Goal: Transaction & Acquisition: Obtain resource

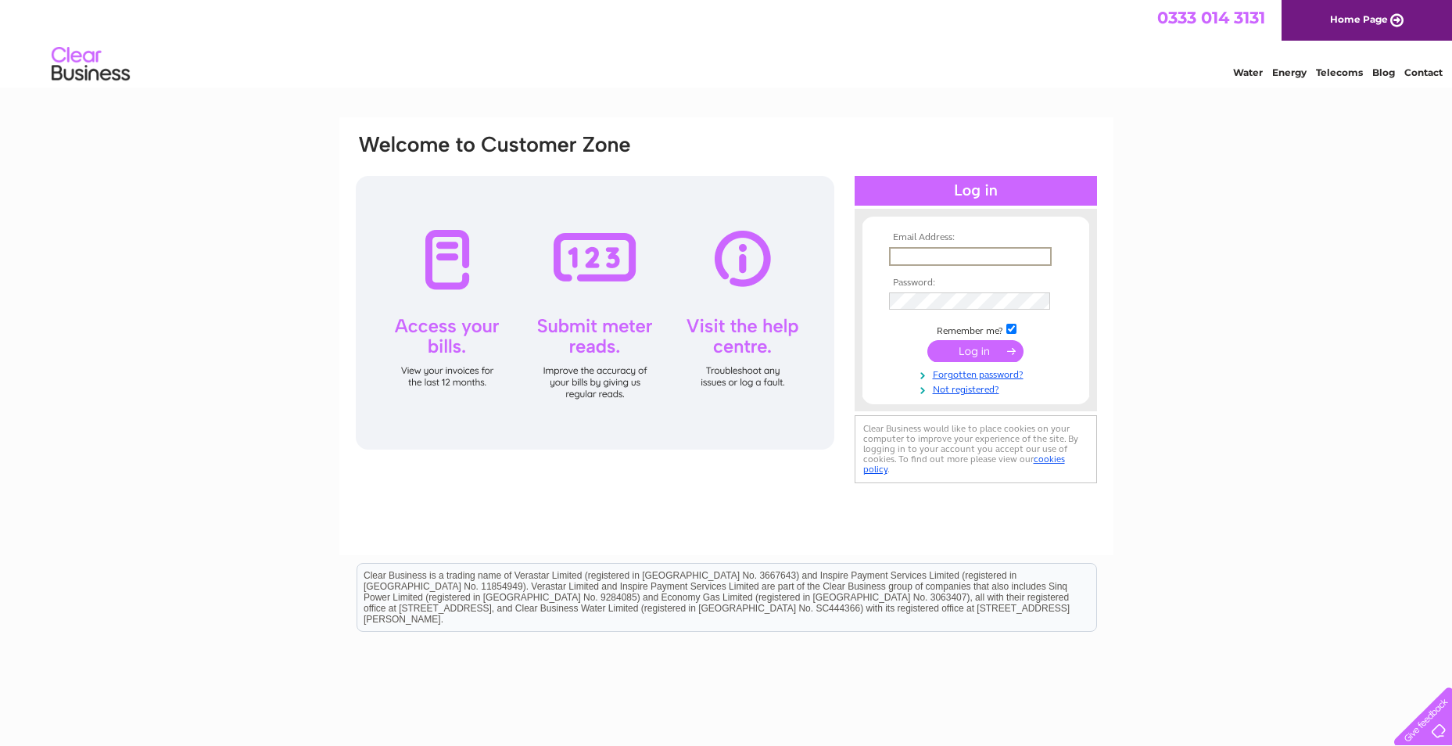
click at [912, 256] on input "text" at bounding box center [970, 256] width 163 height 19
type input "cathryn@widmer.co.uk"
click at [960, 351] on input "submit" at bounding box center [976, 350] width 96 height 22
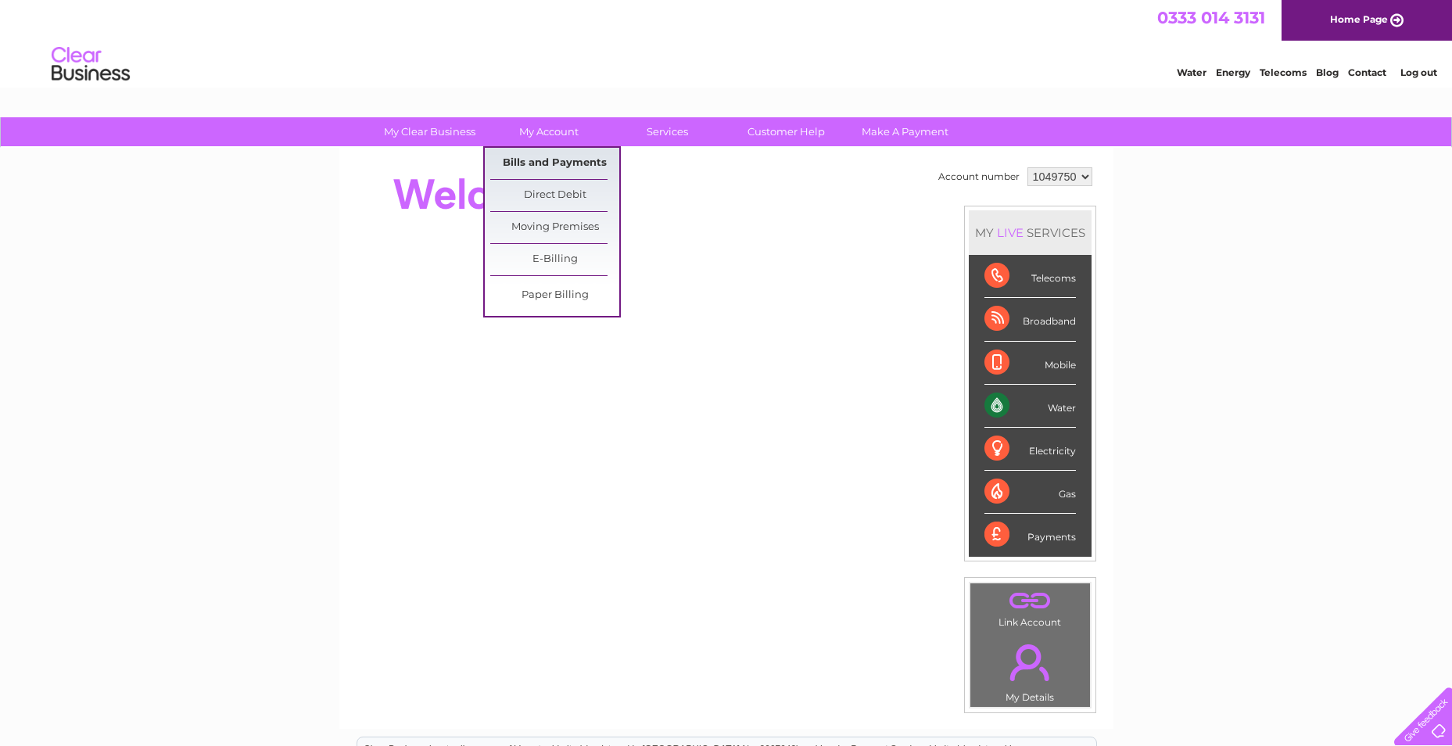
click at [541, 163] on link "Bills and Payments" at bounding box center [554, 163] width 129 height 31
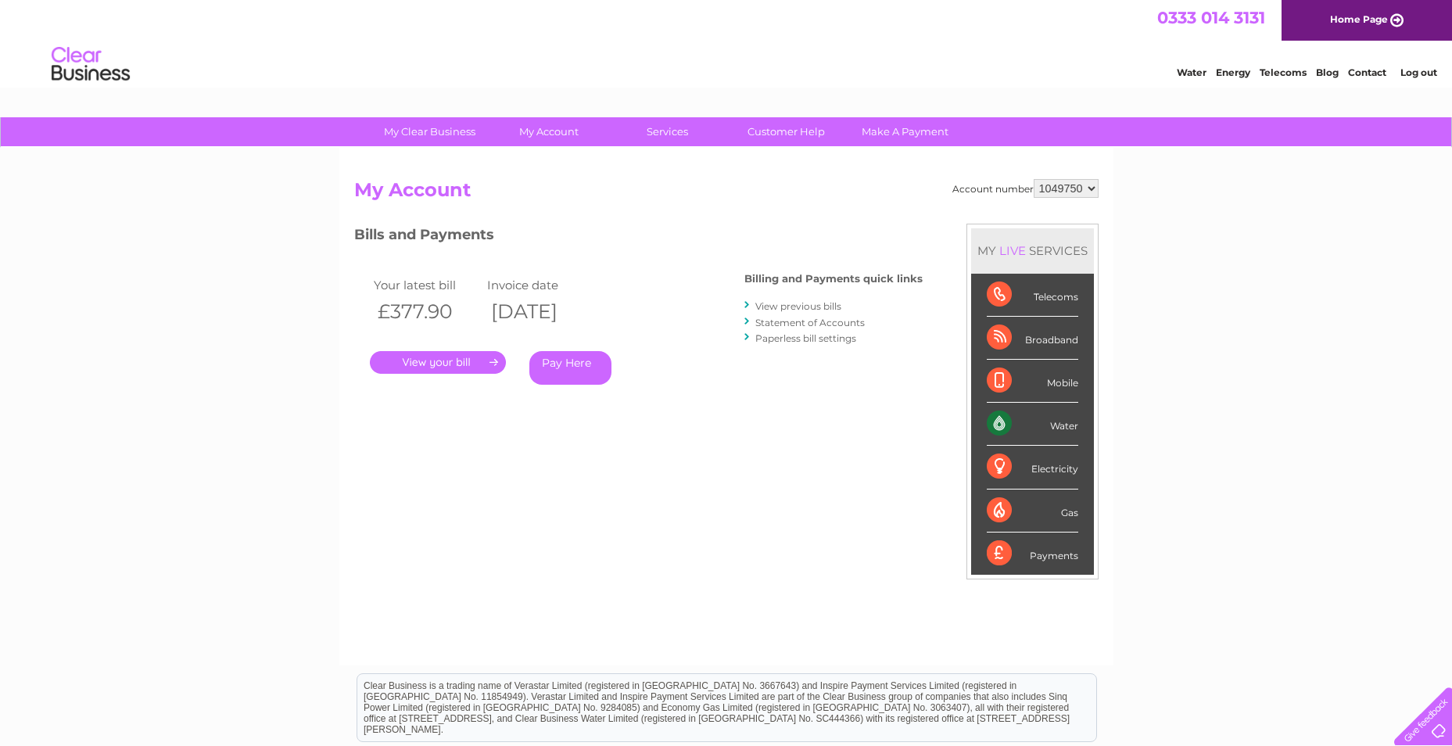
click at [447, 356] on link "." at bounding box center [438, 362] width 136 height 23
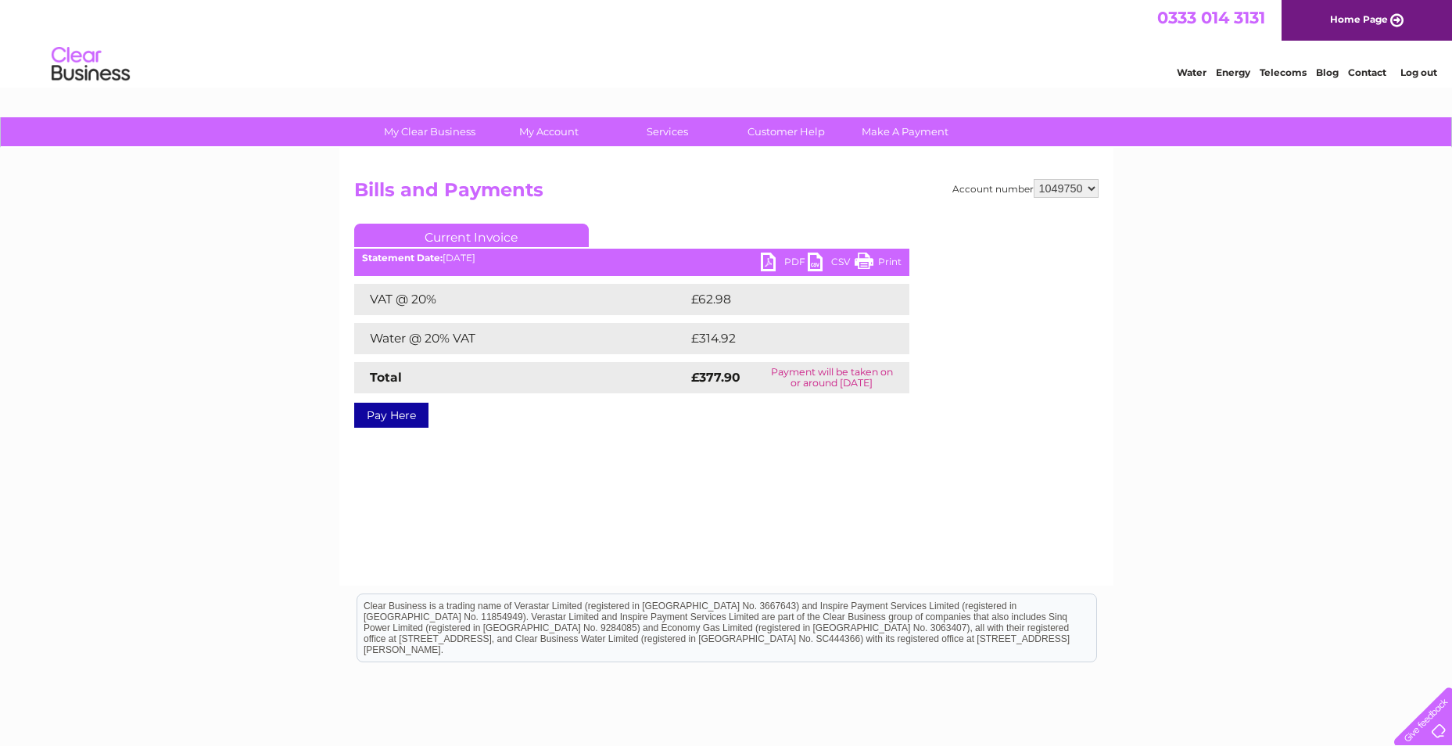
click at [783, 260] on link "PDF" at bounding box center [784, 264] width 47 height 23
click at [1070, 189] on select "1049750 1049764" at bounding box center [1066, 188] width 65 height 19
select select "1049764"
click at [1034, 179] on select "1049750 1049764" at bounding box center [1066, 188] width 65 height 19
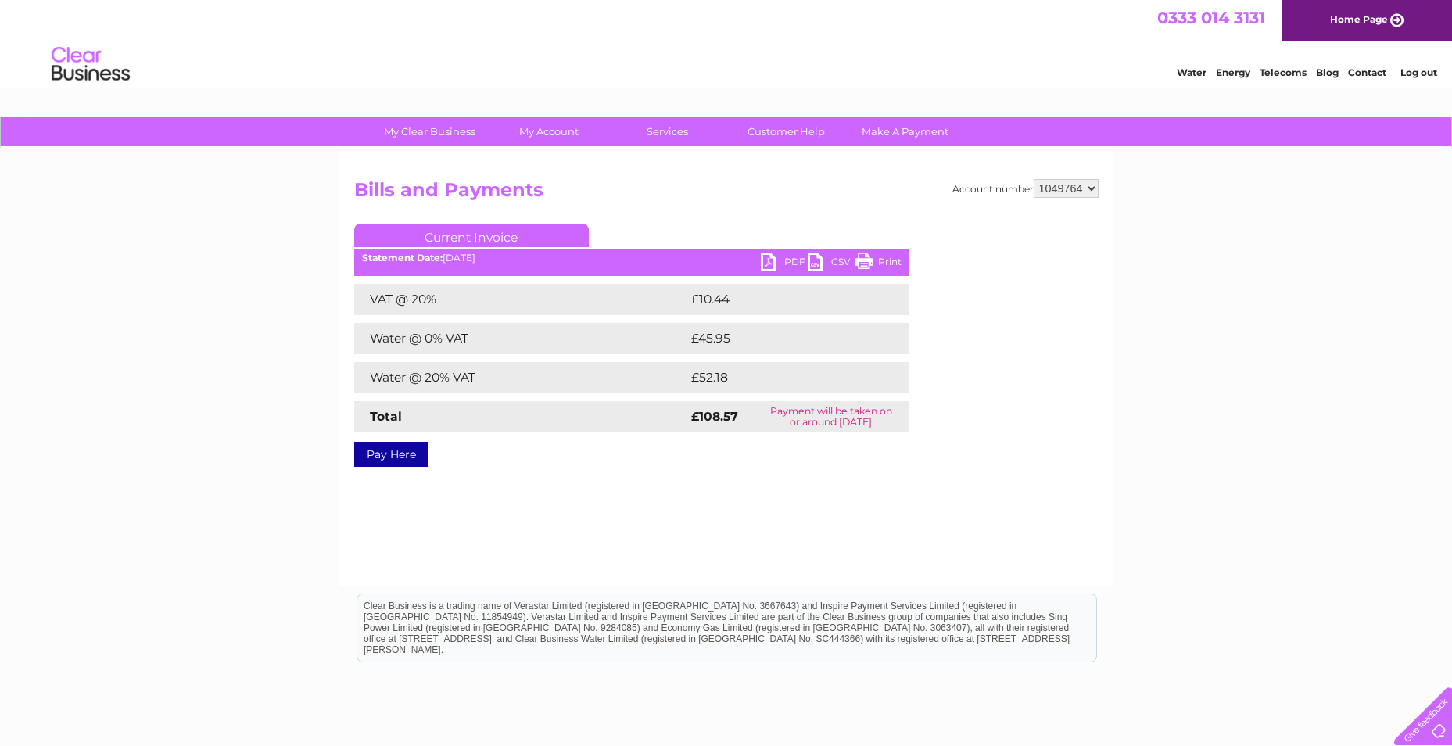
click at [787, 259] on link "PDF" at bounding box center [784, 264] width 47 height 23
